Goal: Task Accomplishment & Management: Manage account settings

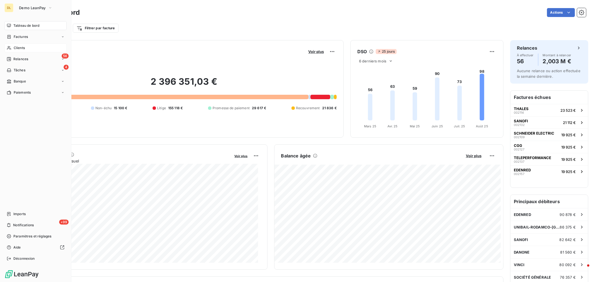
click at [15, 47] on span "Clients" at bounding box center [19, 47] width 11 height 5
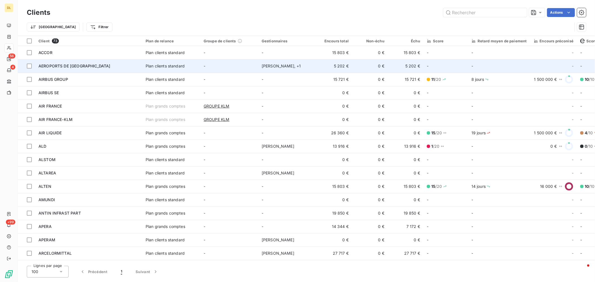
click at [120, 65] on div "AEROPORTS DE [GEOGRAPHIC_DATA]" at bounding box center [89, 66] width 100 height 6
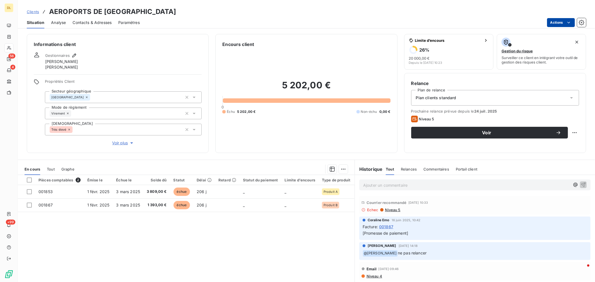
click at [557, 25] on html "DL 56 4 +99 Clients AEROPORTS DE PARIS Situation Analyse Contacts & Adresses Pa…" at bounding box center [297, 141] width 595 height 282
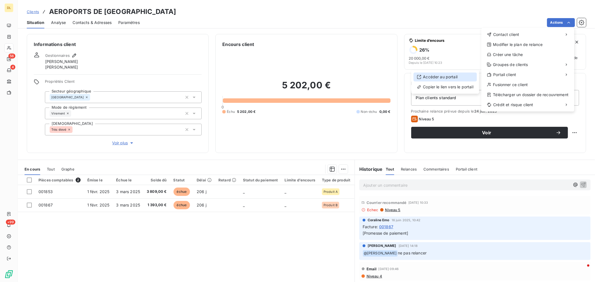
click at [448, 77] on div "Accéder au portail" at bounding box center [445, 77] width 63 height 9
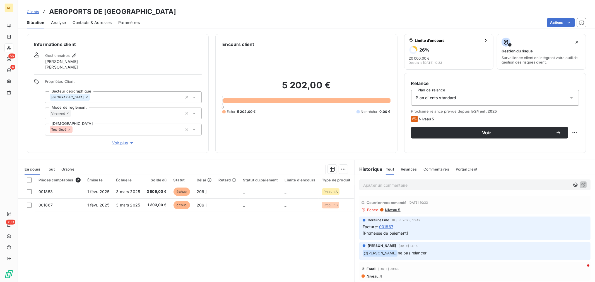
click at [54, 23] on span "Analyse" at bounding box center [58, 23] width 15 height 6
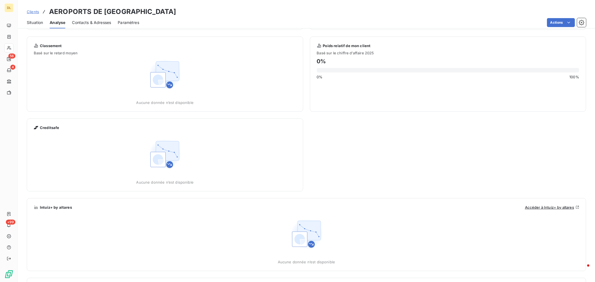
scroll to position [62, 0]
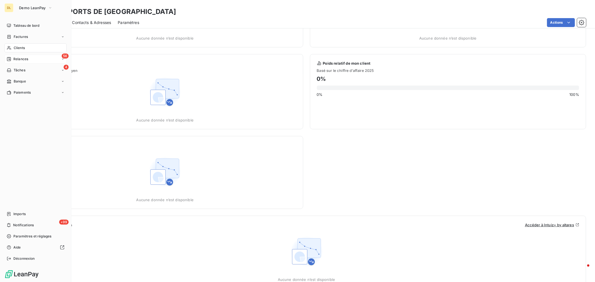
click at [21, 60] on span "Relances" at bounding box center [20, 59] width 15 height 5
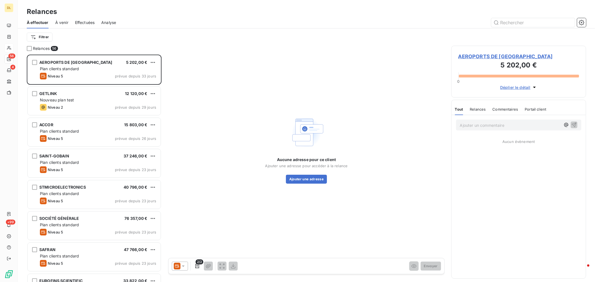
scroll to position [223, 130]
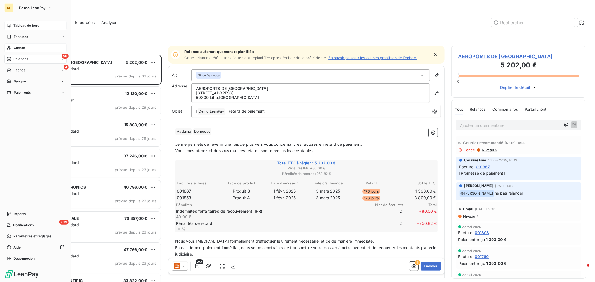
click at [23, 22] on div "Tableau de bord" at bounding box center [35, 25] width 62 height 9
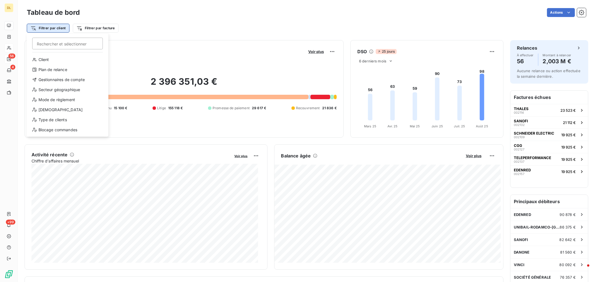
click at [63, 29] on html "DL 56 4 +99 Tableau de bord Actions Filtrer par client Rechercher et sélectionn…" at bounding box center [297, 141] width 595 height 282
click at [107, 26] on html "DL 56 4 +99 Tableau de bord Actions Filtrer par client Rechercher et sélectionn…" at bounding box center [297, 141] width 595 height 282
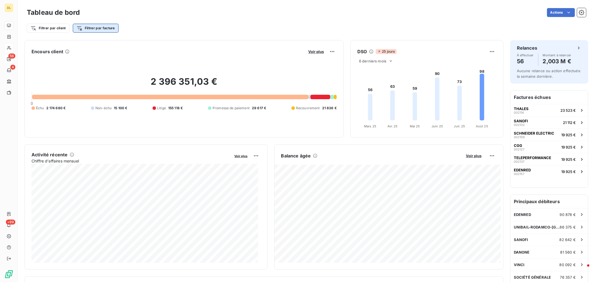
click at [109, 27] on html "DL 56 4 +99 Tableau de bord Actions Filtrer par client Filtrer par facture Enco…" at bounding box center [297, 141] width 595 height 282
click at [186, 30] on html "DL 56 4 +99 Tableau de bord Actions Filtrer par client Filtrer par facture Enco…" at bounding box center [297, 141] width 595 height 282
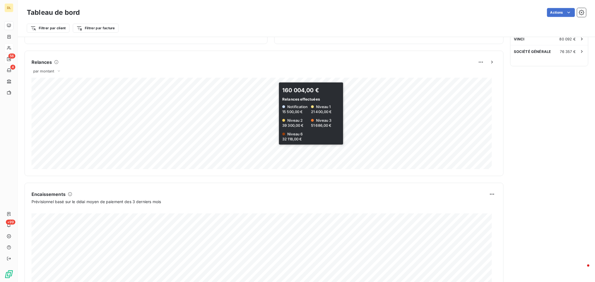
scroll to position [261, 0]
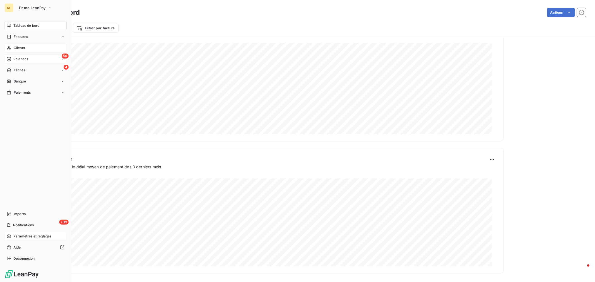
click at [34, 238] on span "Paramètres et réglages" at bounding box center [32, 236] width 38 height 5
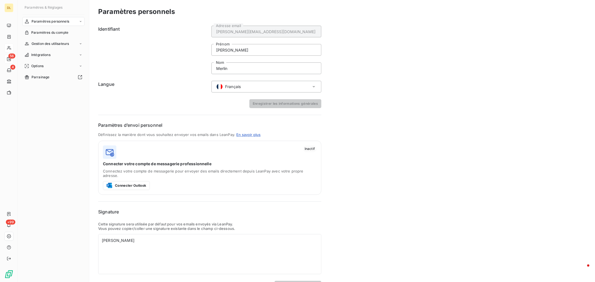
click at [78, 22] on div "Paramètres personnels" at bounding box center [53, 21] width 62 height 9
click at [72, 32] on div "Paramètres du compte" at bounding box center [53, 32] width 62 height 9
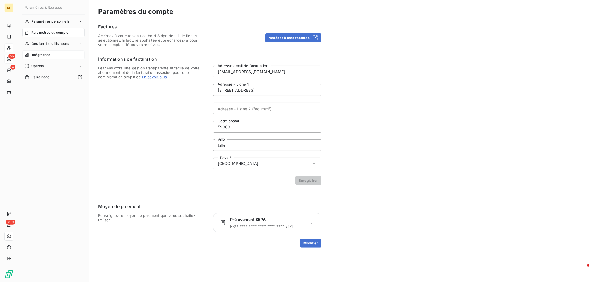
click at [74, 52] on div "Intégrations" at bounding box center [53, 55] width 62 height 9
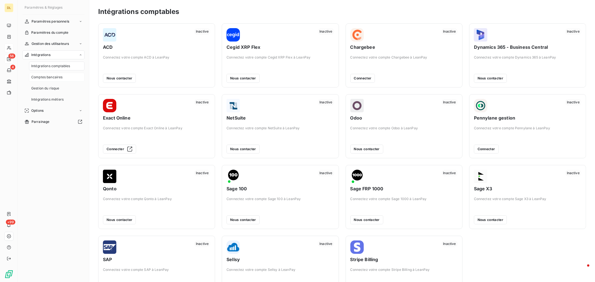
click at [58, 75] on span "Comptes bancaires" at bounding box center [47, 77] width 32 height 5
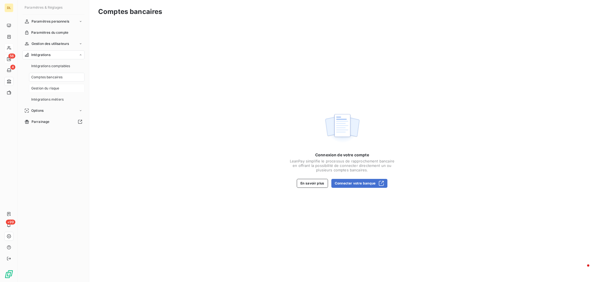
click at [59, 88] on span "Gestion du risque" at bounding box center [45, 88] width 28 height 5
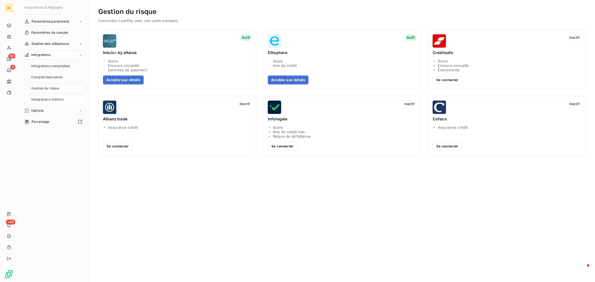
click at [55, 97] on div "Intégrations métiers" at bounding box center [57, 99] width 56 height 9
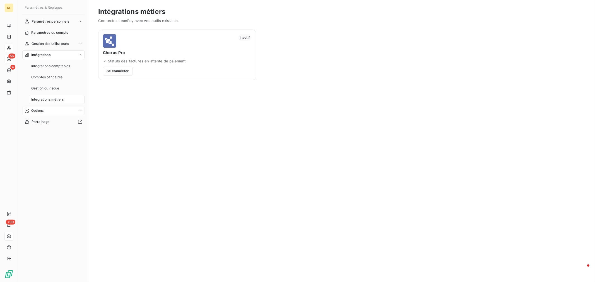
click at [71, 109] on div "Options" at bounding box center [53, 110] width 62 height 9
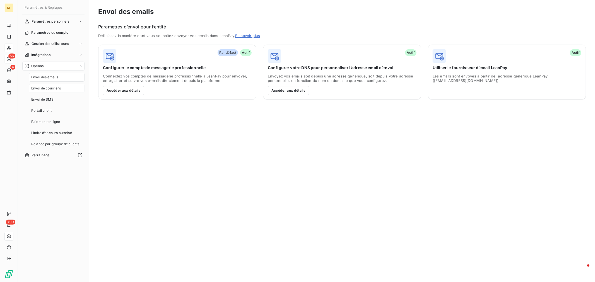
click at [61, 88] on div "Envoi de courriers" at bounding box center [57, 88] width 56 height 9
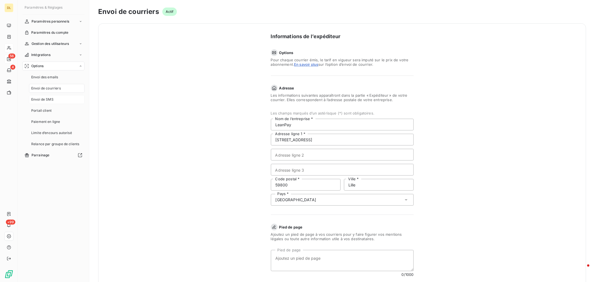
click at [59, 101] on div "Envoi de SMS" at bounding box center [57, 99] width 56 height 9
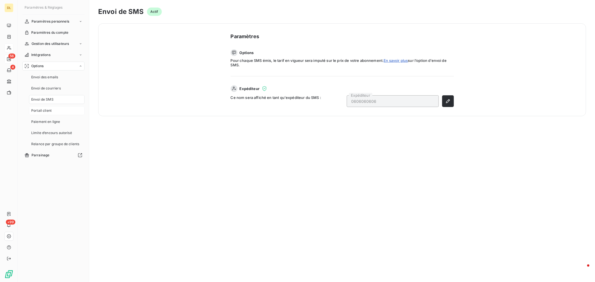
click at [59, 111] on div "Portail client" at bounding box center [57, 110] width 56 height 9
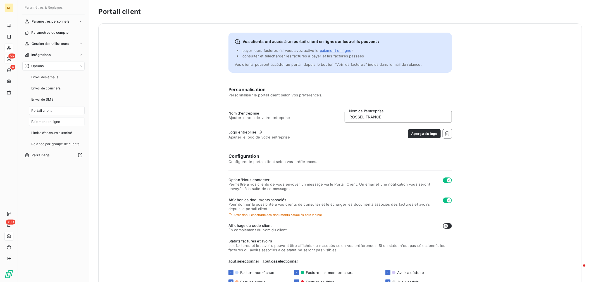
click at [59, 121] on span "Paiement en ligne" at bounding box center [45, 121] width 29 height 5
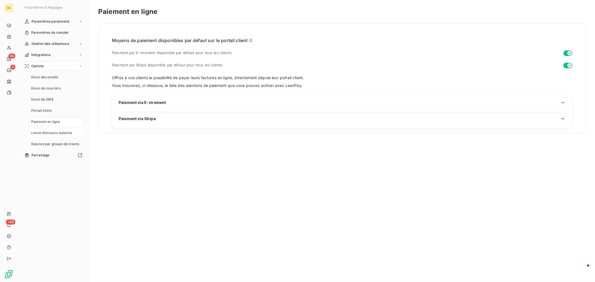
click at [63, 132] on span "Limite d’encours autorisé" at bounding box center [51, 133] width 41 height 5
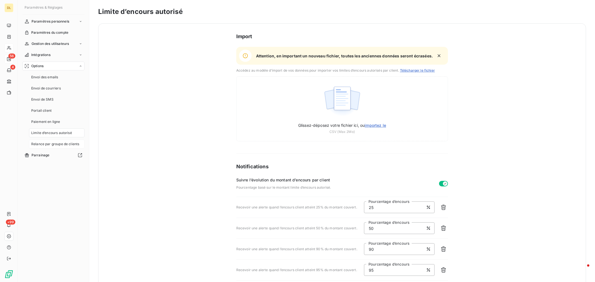
click at [65, 143] on span "Relance par groupe de clients" at bounding box center [55, 144] width 48 height 5
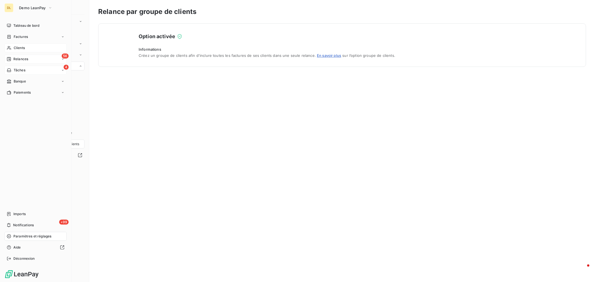
click at [22, 70] on span "Tâches" at bounding box center [20, 70] width 12 height 5
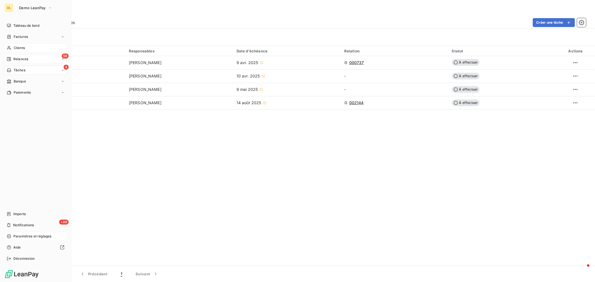
click at [24, 58] on span "Relances" at bounding box center [20, 59] width 15 height 5
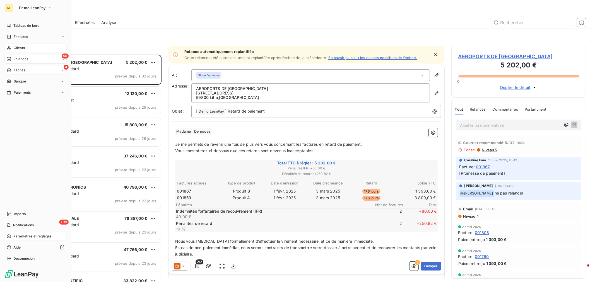
scroll to position [223, 130]
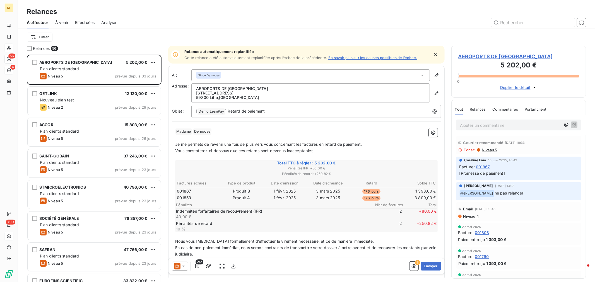
click at [85, 21] on span "Effectuées" at bounding box center [85, 23] width 20 height 6
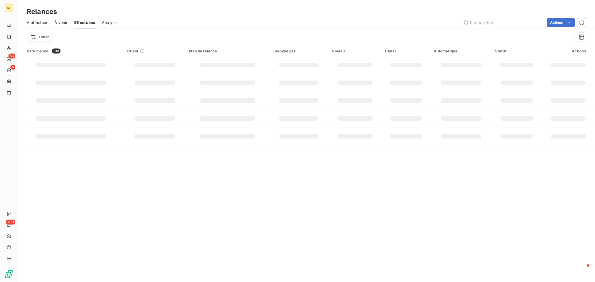
click at [112, 20] on span "Analyse" at bounding box center [109, 23] width 15 height 6
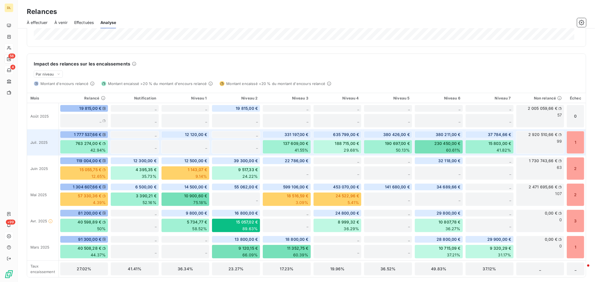
scroll to position [112, 0]
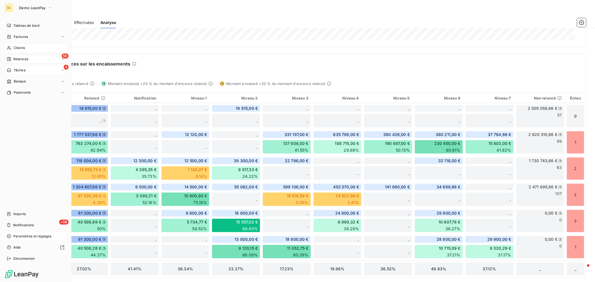
click at [17, 49] on span "Clients" at bounding box center [19, 47] width 11 height 5
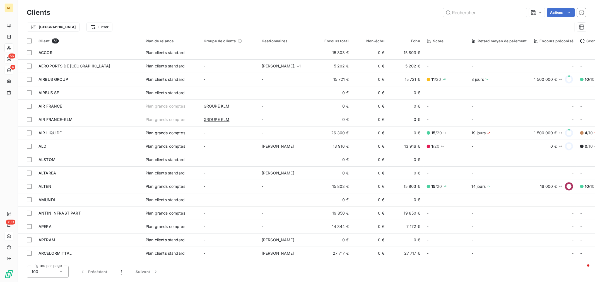
click at [188, 13] on div "Actions" at bounding box center [321, 12] width 529 height 9
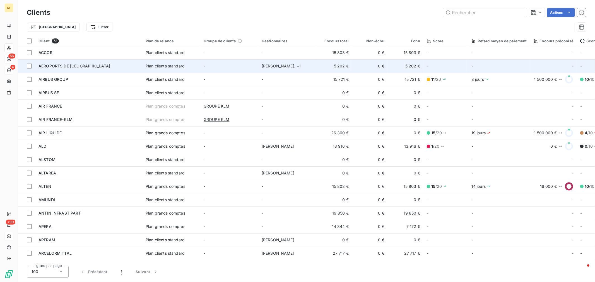
click at [102, 68] on div "AEROPORTS DE [GEOGRAPHIC_DATA]" at bounding box center [89, 66] width 100 height 6
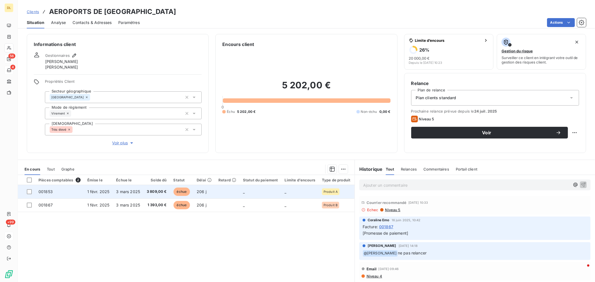
click at [78, 193] on td "001853" at bounding box center [59, 191] width 49 height 13
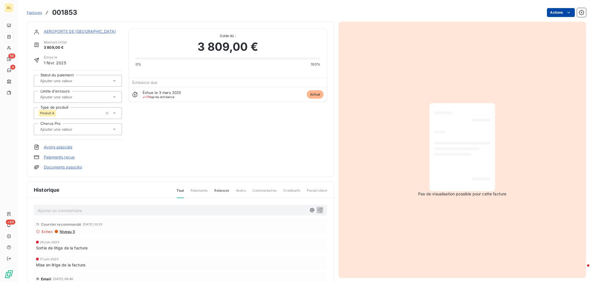
click at [556, 12] on html "DL 56 4 +99 Factures 001853 Actions AEROPORTS DE [GEOGRAPHIC_DATA] initial 3 80…" at bounding box center [297, 141] width 595 height 282
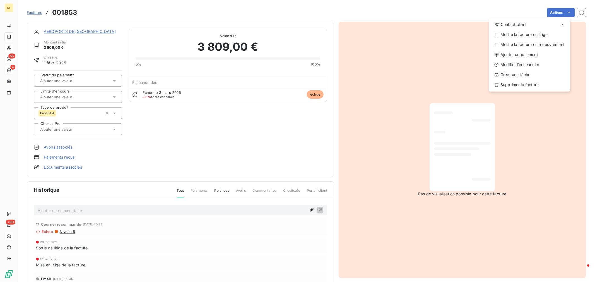
click at [8, 48] on html "DL 56 4 +99 Factures 001853 Actions Contact client Mettre la facture en litige …" at bounding box center [297, 141] width 595 height 282
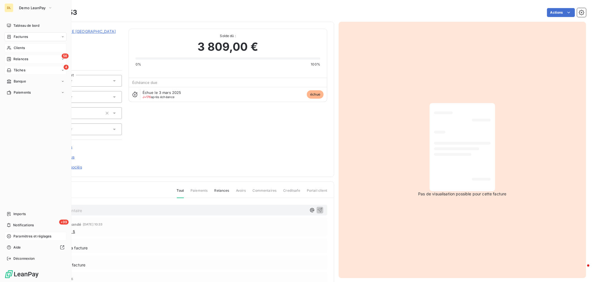
click at [15, 49] on span "Clients" at bounding box center [19, 47] width 11 height 5
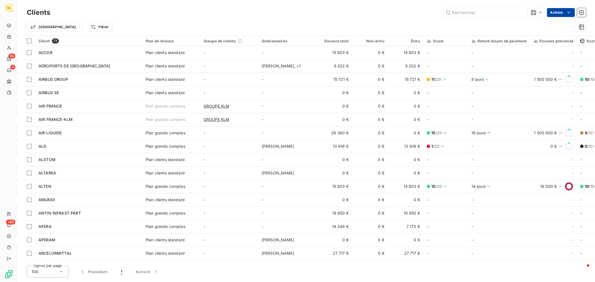
click at [565, 14] on html "DL 56 4 +99 Clients Actions Trier Filtrer Client 73 Plan de relance Groupe de c…" at bounding box center [297, 141] width 595 height 282
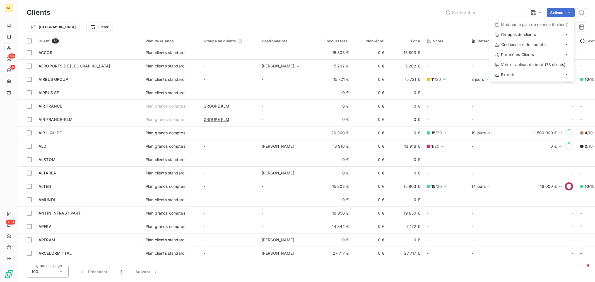
click at [10, 59] on html "DL 56 4 +99 Clients Actions Modifier le plan de relance (0 client) Groupes de c…" at bounding box center [297, 141] width 595 height 282
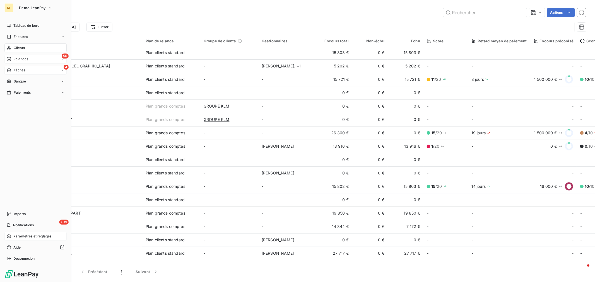
click at [18, 59] on span "Relances" at bounding box center [20, 59] width 15 height 5
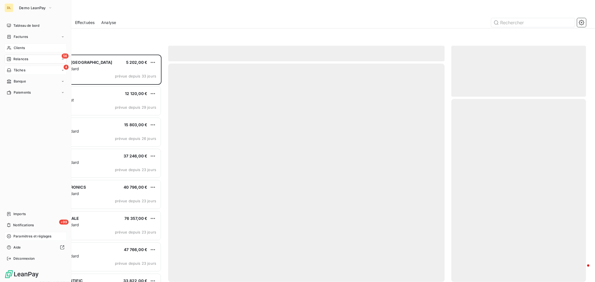
scroll to position [223, 130]
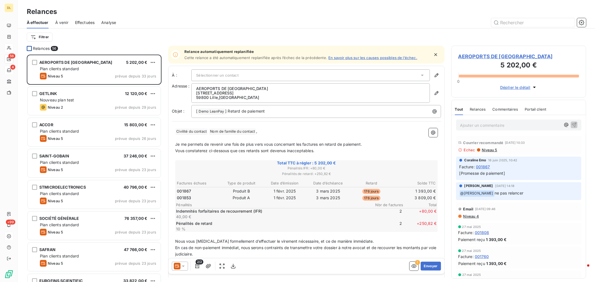
click at [29, 46] on div at bounding box center [29, 48] width 5 height 5
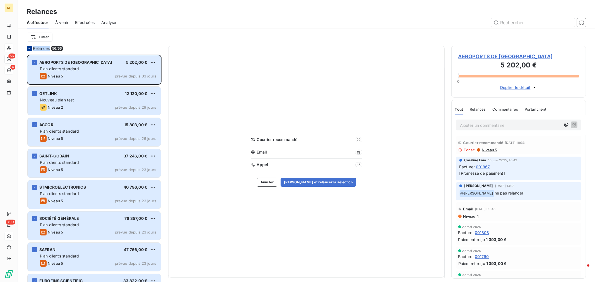
click at [29, 46] on div at bounding box center [29, 48] width 5 height 5
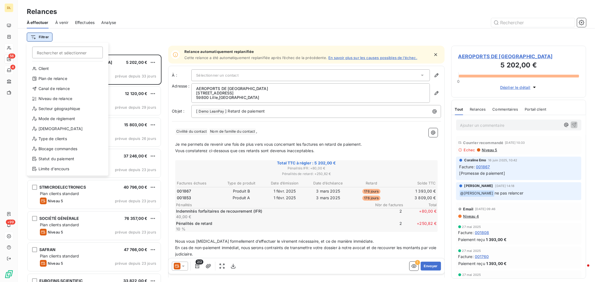
click at [45, 35] on html "DL 56 4 +99 Relances À effectuer À venir Effectuées Analyse Filtrer Rechercher …" at bounding box center [297, 141] width 595 height 282
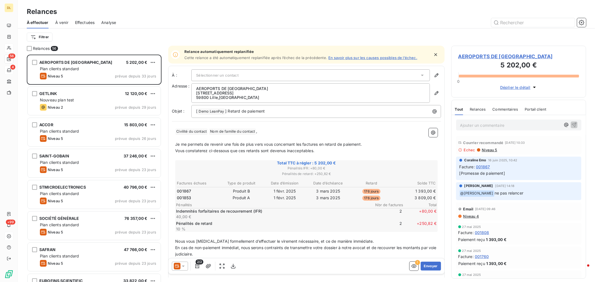
click at [138, 42] on html "DL 56 4 +99 Relances À effectuer À venir Effectuées Analyse Filtrer Relances 56…" at bounding box center [297, 141] width 595 height 282
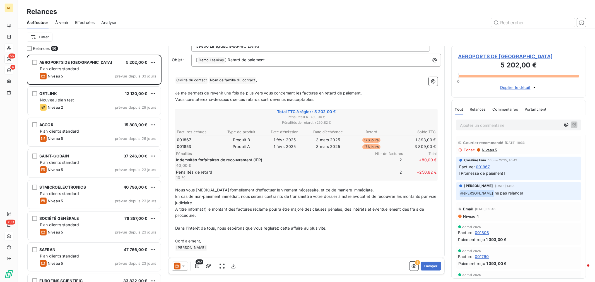
scroll to position [52, 0]
click at [65, 19] on div "À venir" at bounding box center [61, 23] width 13 height 12
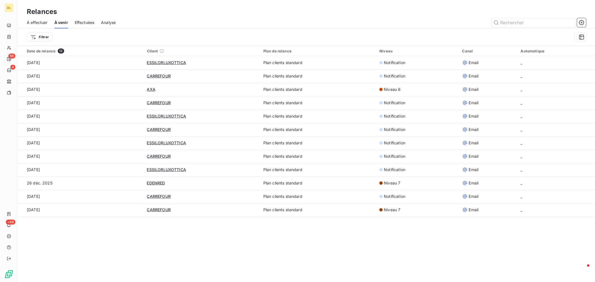
click at [82, 23] on span "Effectuées" at bounding box center [85, 23] width 20 height 6
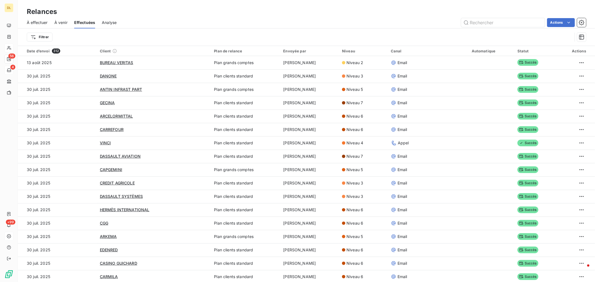
click at [111, 26] on div "Analyse" at bounding box center [109, 23] width 15 height 12
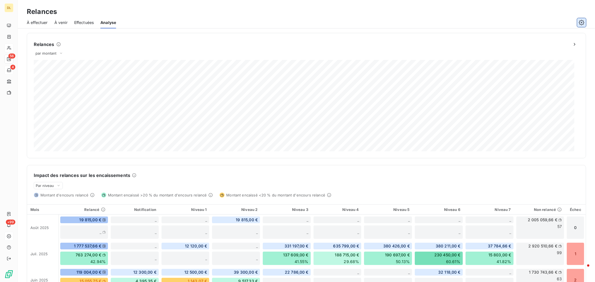
click at [580, 23] on icon "button" at bounding box center [581, 22] width 5 height 5
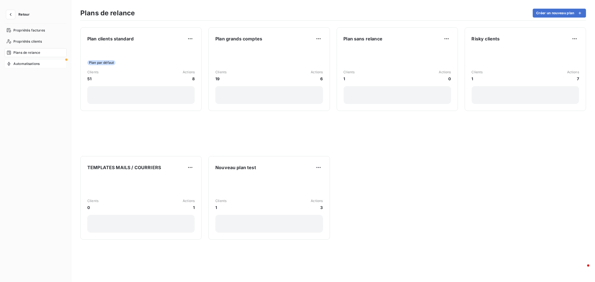
click at [34, 64] on span "Automatisations" at bounding box center [26, 63] width 26 height 5
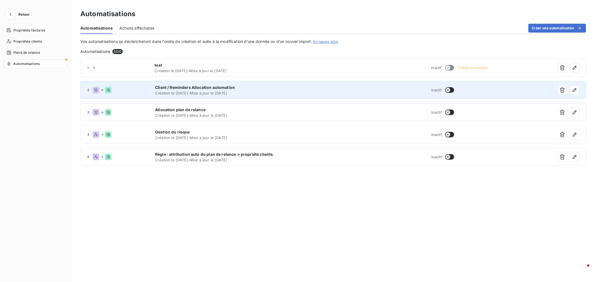
click at [269, 90] on span "Client / Reminders Allocation automation" at bounding box center [243, 88] width 177 height 6
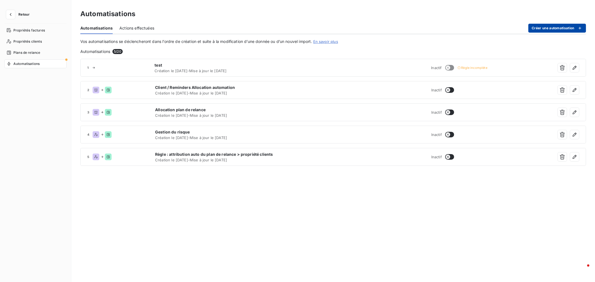
click at [569, 25] on button "Créer une automatisation" at bounding box center [558, 28] width 58 height 9
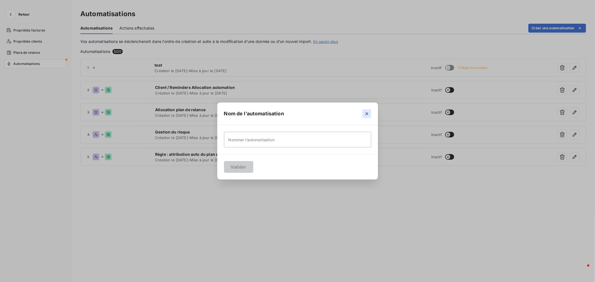
click at [369, 112] on icon "button" at bounding box center [367, 114] width 6 height 6
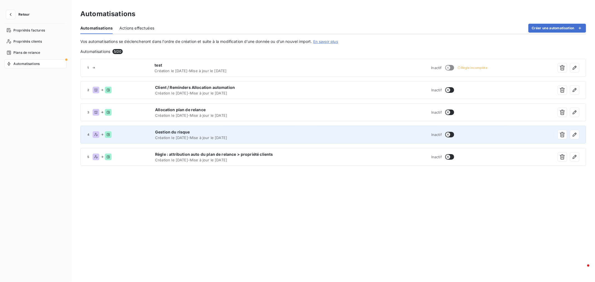
click at [323, 134] on span "Gestion du risque" at bounding box center [243, 132] width 177 height 6
